Goal: Find specific page/section: Find specific page/section

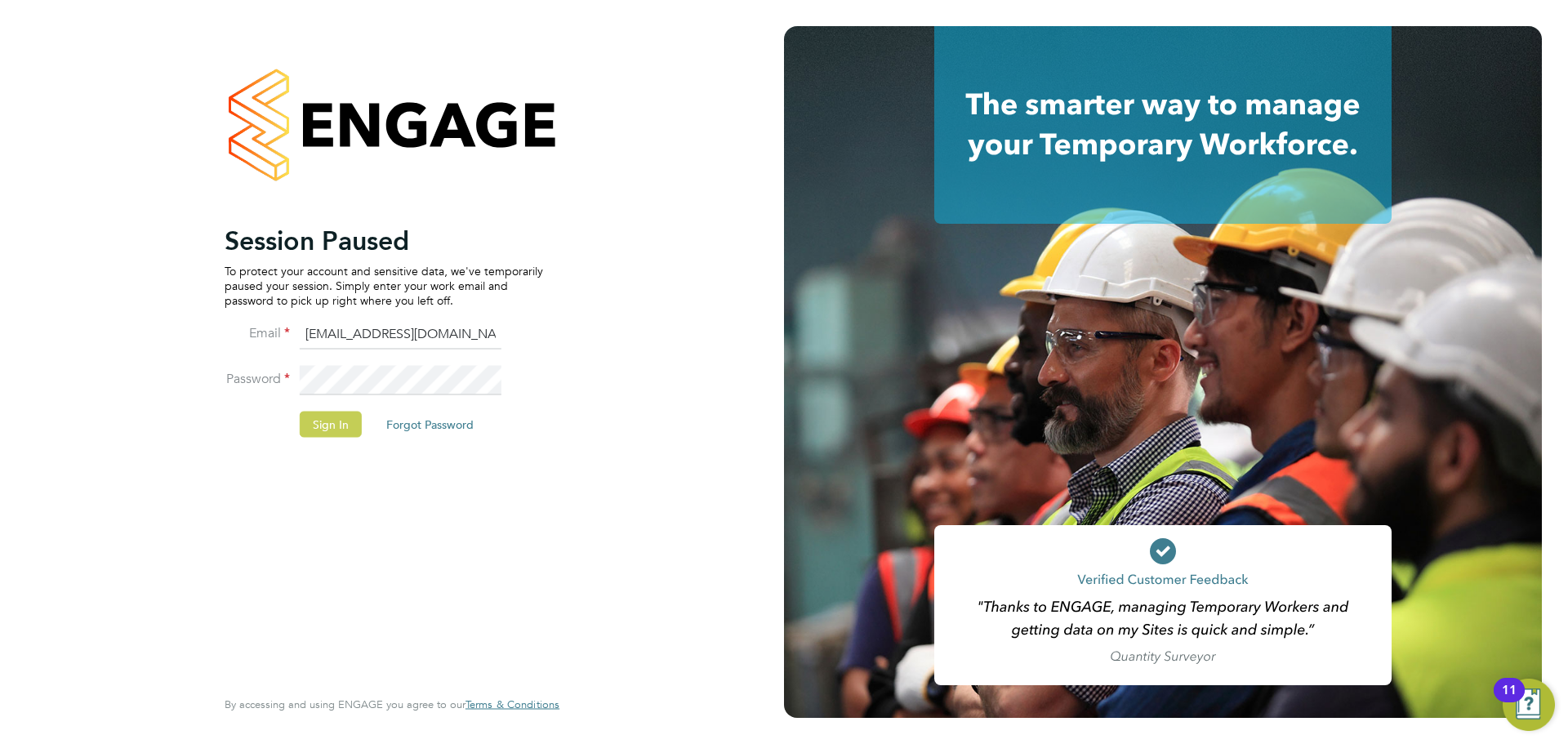
click at [322, 423] on button "Sign In" at bounding box center [330, 424] width 62 height 27
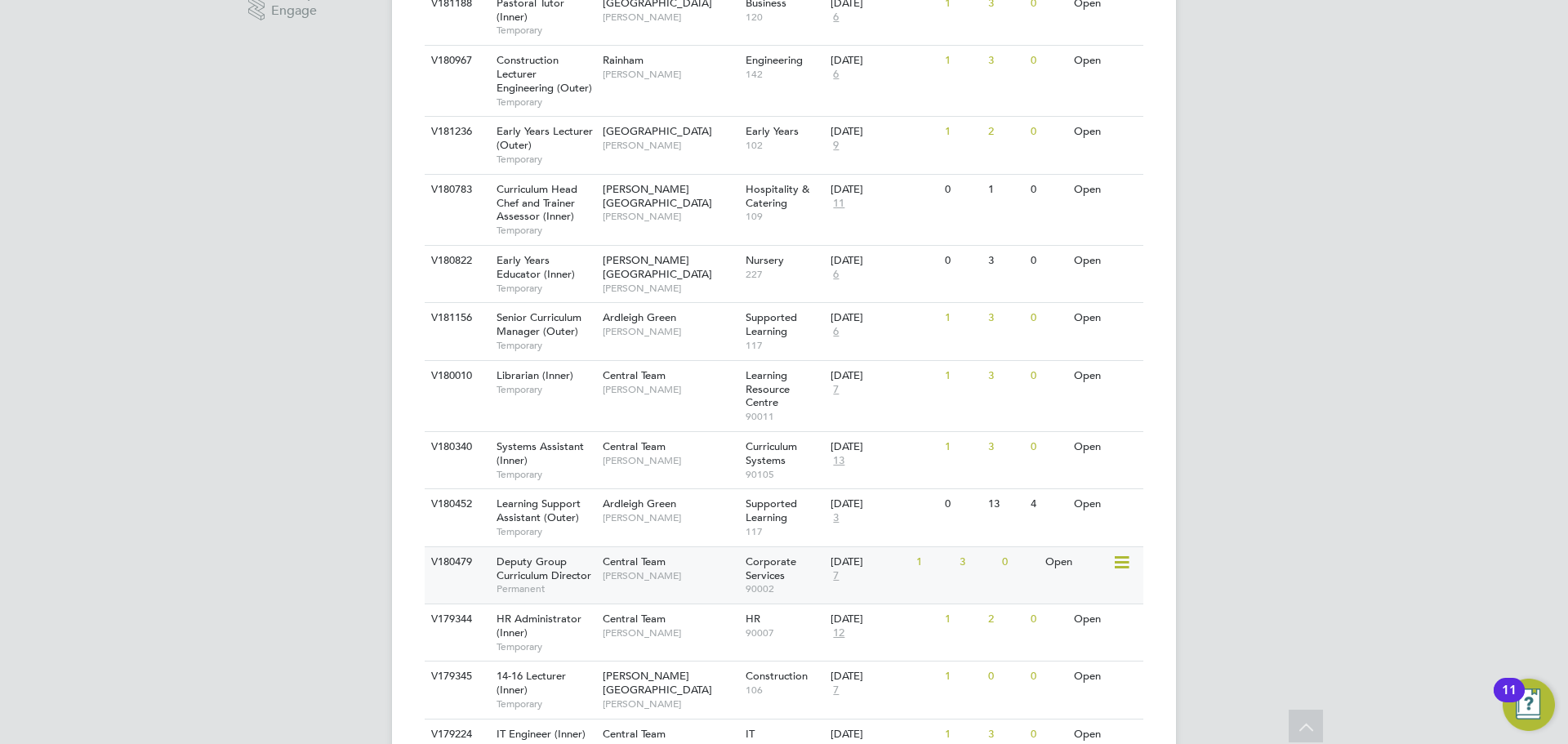
scroll to position [571, 0]
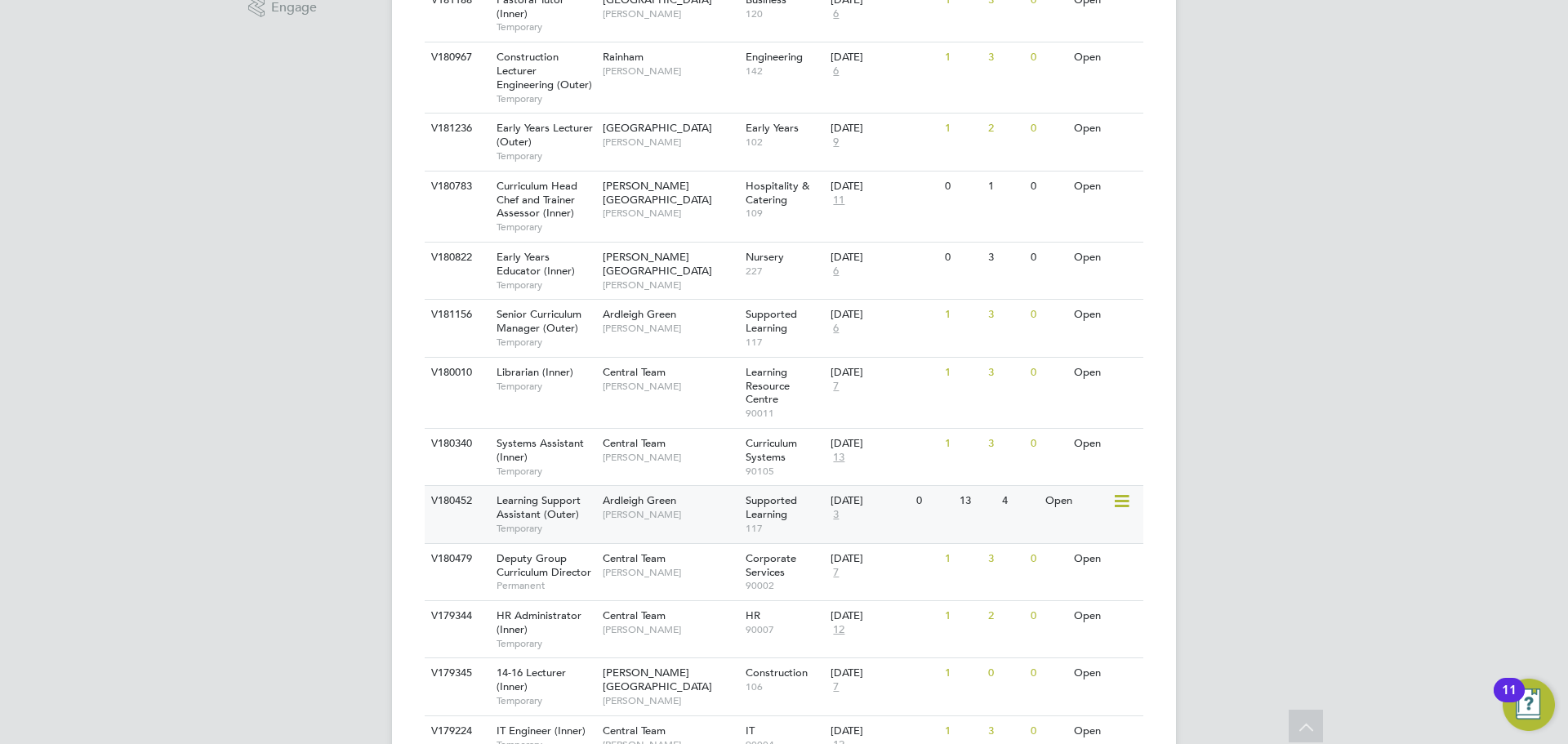
click at [517, 528] on span "Temporary" at bounding box center [546, 528] width 98 height 13
